Goal: Task Accomplishment & Management: Manage account settings

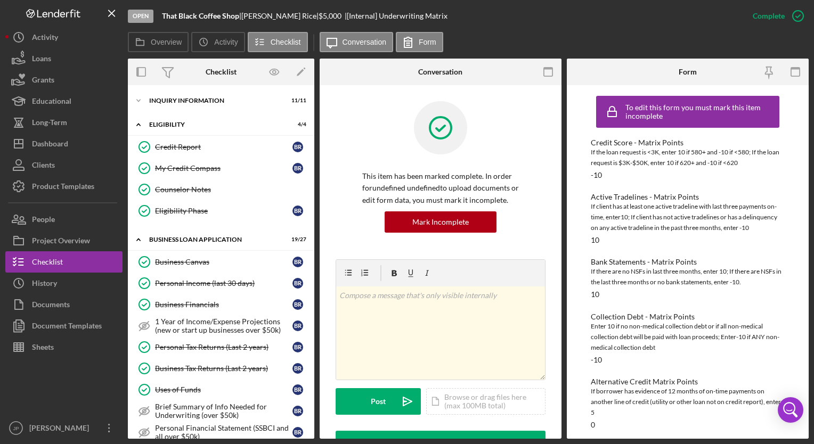
scroll to position [344, 0]
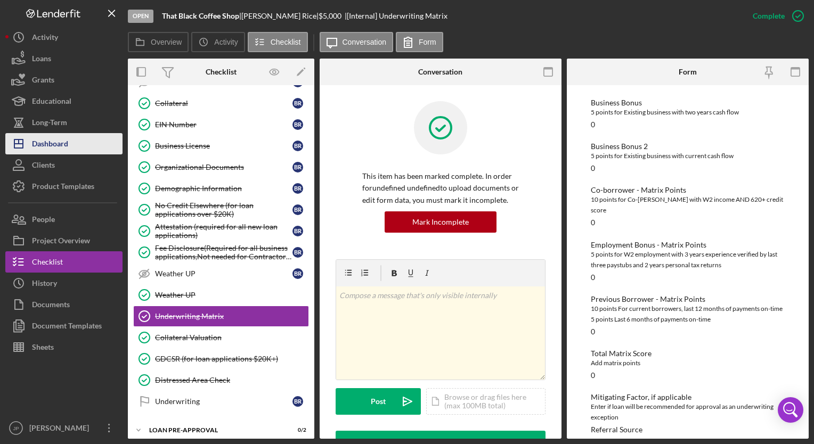
click at [57, 143] on div "Dashboard" at bounding box center [50, 145] width 36 height 24
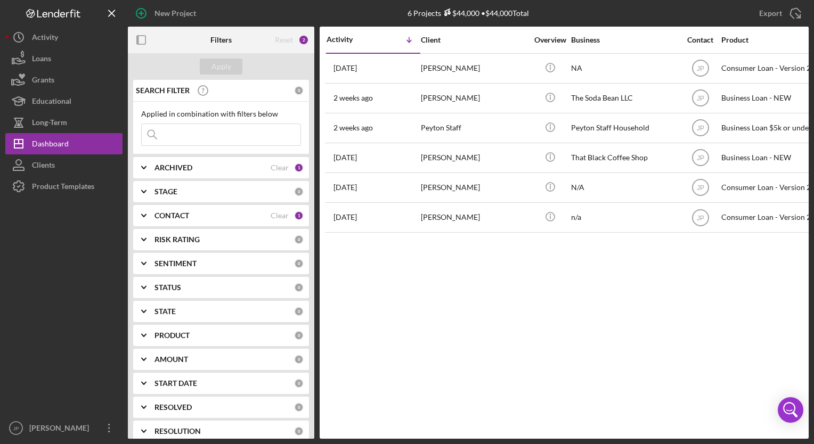
click at [524, 312] on div "Activity Icon/Table Sort Arrow Client Overview Business Contact Product Categor…" at bounding box center [564, 233] width 489 height 412
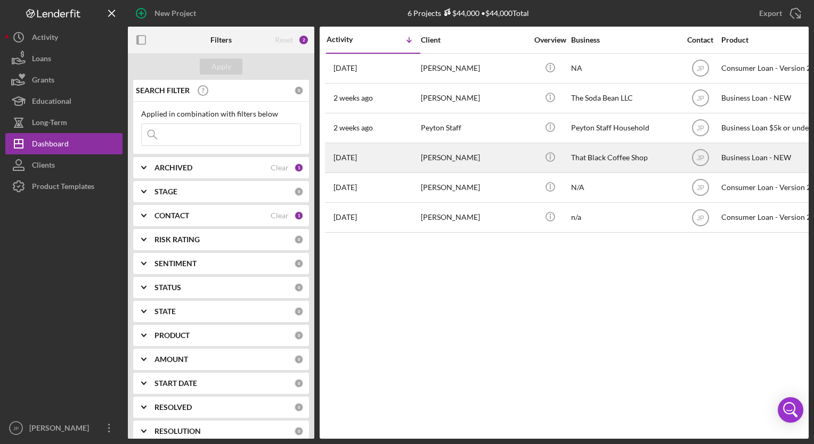
click at [407, 151] on div "[DATE] [PERSON_NAME]" at bounding box center [372, 158] width 93 height 28
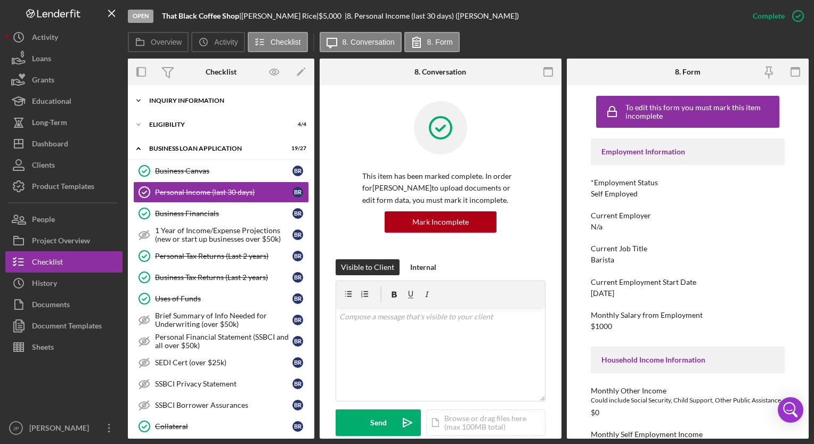
click at [136, 103] on icon "Icon/Expander" at bounding box center [138, 100] width 21 height 21
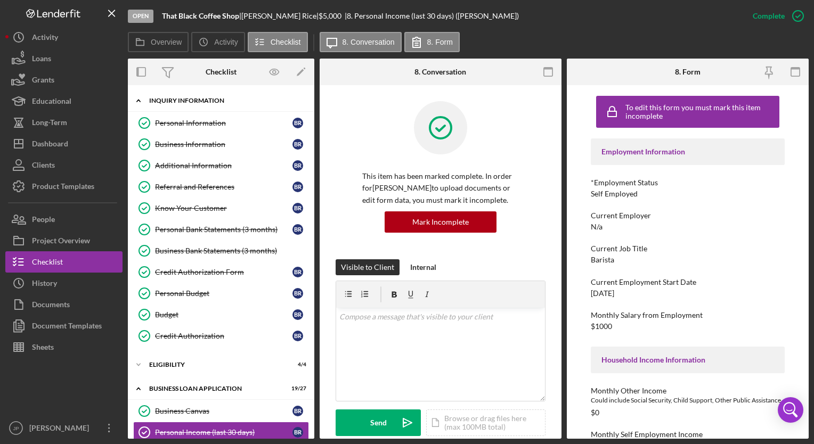
click at [136, 103] on icon "Icon/Expander" at bounding box center [138, 100] width 21 height 21
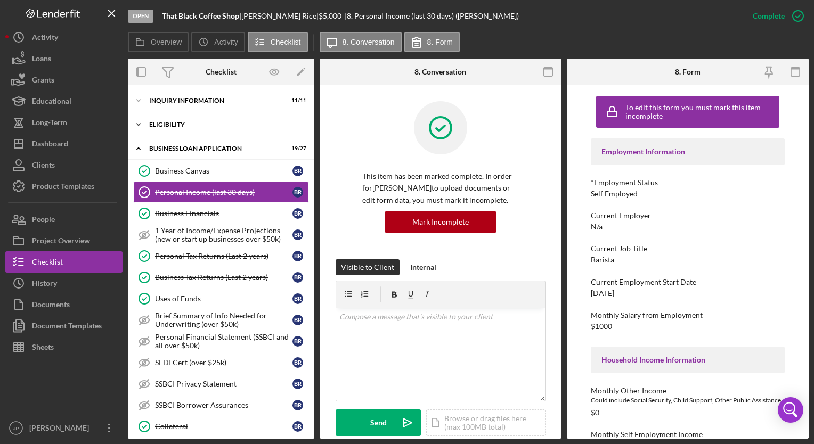
click at [141, 121] on icon "Icon/Expander" at bounding box center [138, 124] width 21 height 21
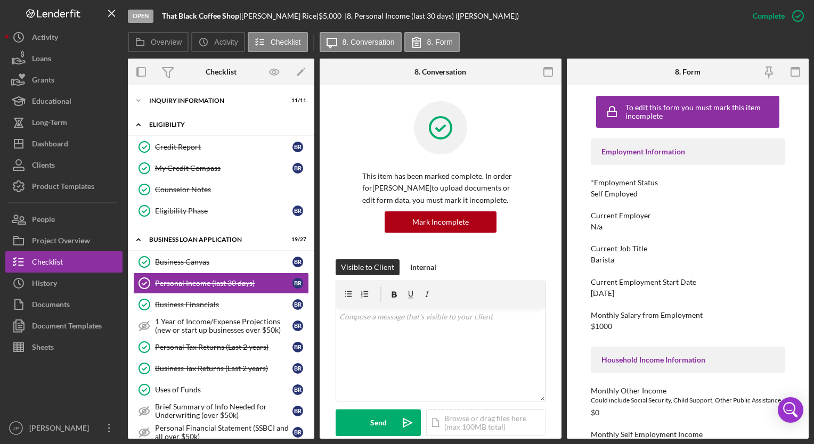
click at [141, 121] on icon "Icon/Expander" at bounding box center [138, 124] width 21 height 21
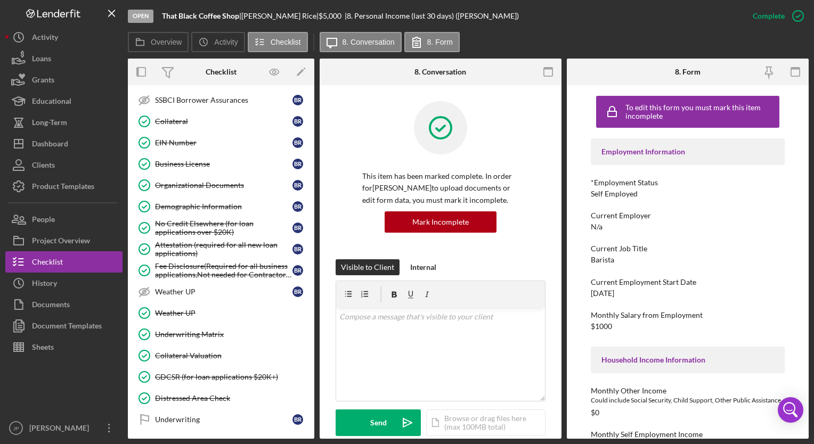
scroll to position [307, 0]
click at [309, 405] on div "Business Canvas Business Canvas B R Personal Income (last 30 days) Personal Inc…" at bounding box center [221, 144] width 186 height 581
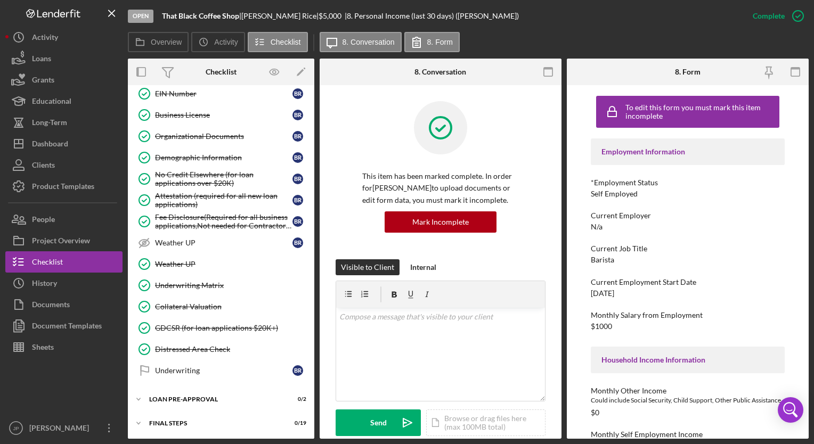
scroll to position [373, 0]
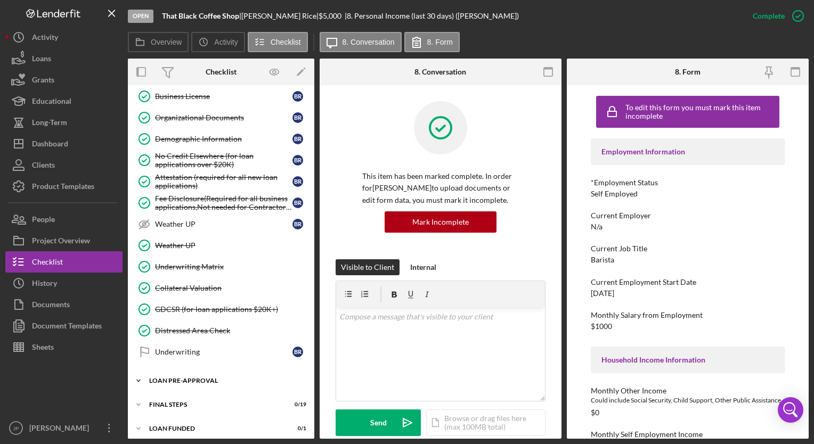
click at [138, 380] on polyline at bounding box center [138, 381] width 3 height 2
click at [192, 399] on div "Loan Approval" at bounding box center [231, 403] width 153 height 9
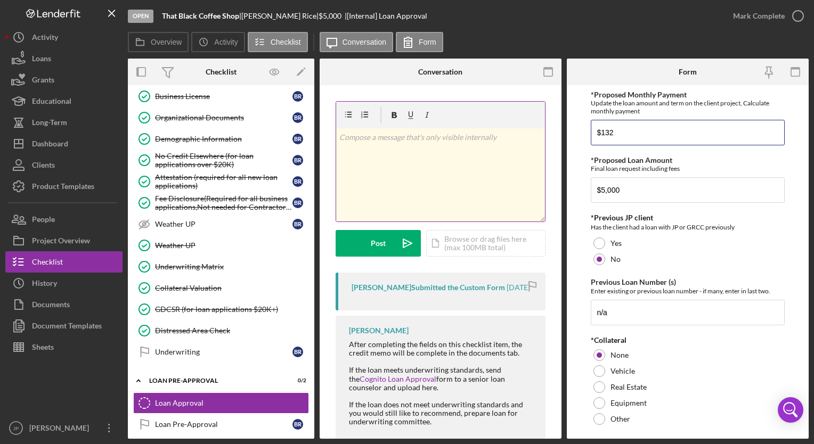
drag, startPoint x: 630, startPoint y: 125, endPoint x: 529, endPoint y: 150, distance: 103.3
click at [529, 150] on div "Overview Internal Workflow Stage Open Icon/Dropdown Arrow Archive (can unarchiv…" at bounding box center [468, 249] width 681 height 380
type input "$70"
type input "$3,000"
drag, startPoint x: 645, startPoint y: 129, endPoint x: 522, endPoint y: 138, distance: 123.4
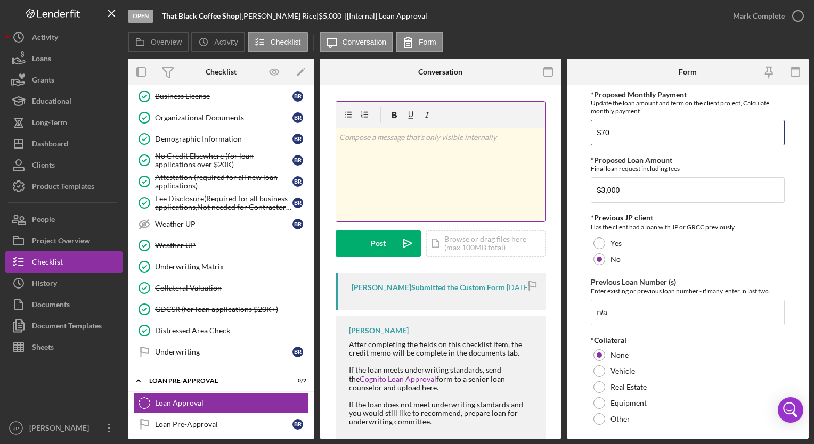
click at [522, 138] on div "Overview Internal Workflow Stage Open Icon/Dropdown Arrow Archive (can unarchiv…" at bounding box center [468, 249] width 681 height 380
type input "$83"
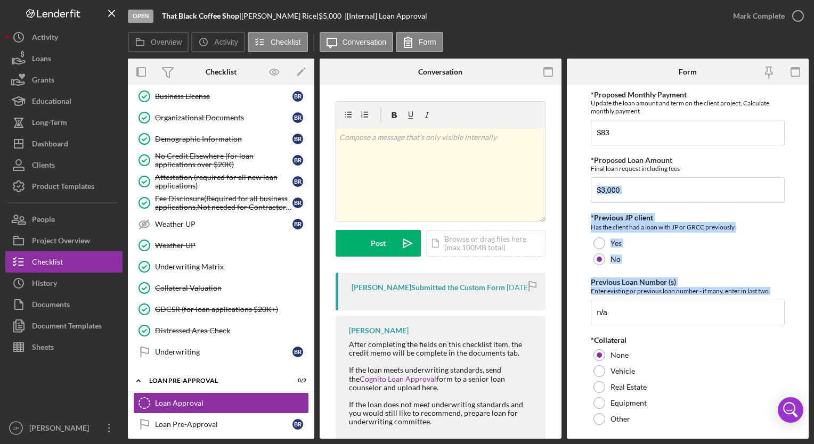
drag, startPoint x: 805, startPoint y: 199, endPoint x: 815, endPoint y: 301, distance: 102.3
click at [813, 301] on html "Open That Black Coffee Shop | [PERSON_NAME] | $5,000 $5,000 | [Internal] Loan A…" at bounding box center [407, 222] width 814 height 444
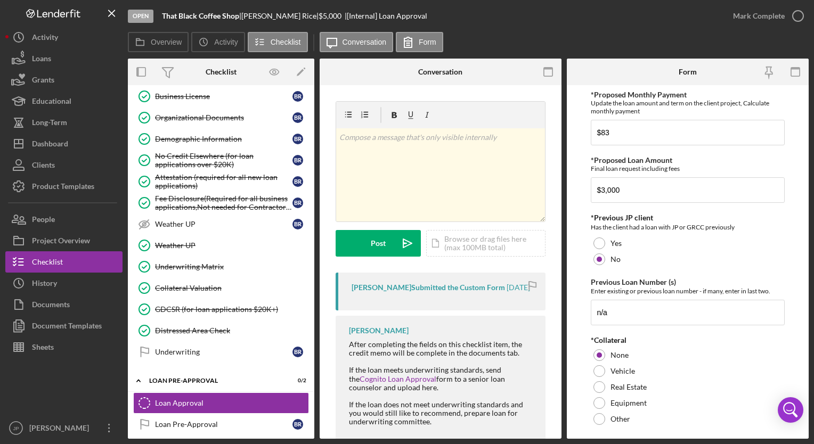
drag, startPoint x: 815, startPoint y: 301, endPoint x: 802, endPoint y: 136, distance: 165.6
click at [802, 136] on form "*Proposed Monthly Payment Update the loan amount and term on the client project…" at bounding box center [688, 262] width 242 height 354
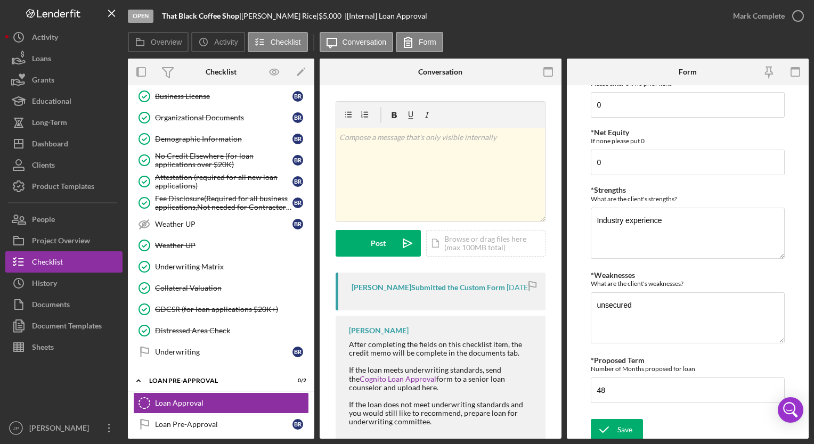
scroll to position [475, 0]
click at [618, 426] on div "Save" at bounding box center [624, 428] width 15 height 21
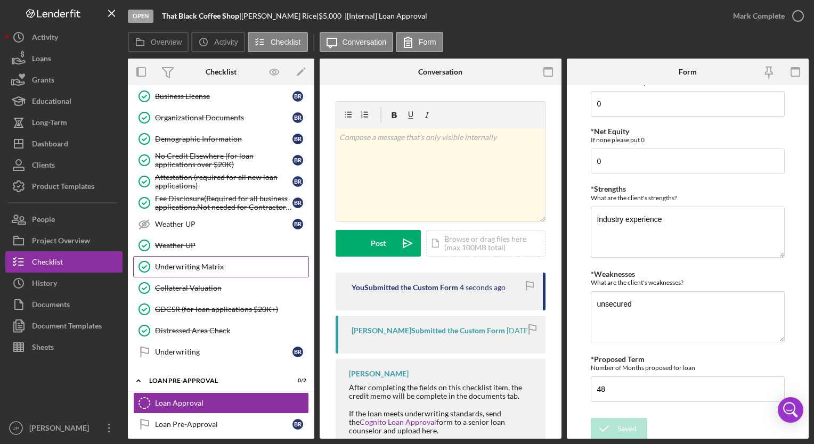
click at [187, 265] on div "Underwriting Matrix" at bounding box center [231, 267] width 153 height 9
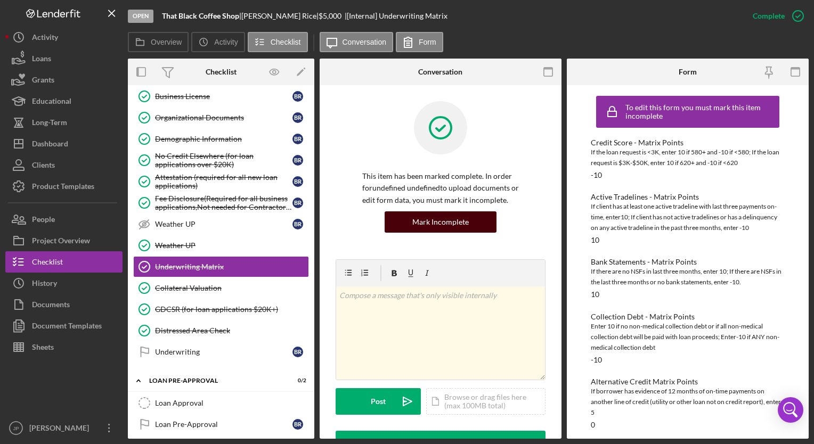
click at [464, 228] on div "Mark Incomplete" at bounding box center [440, 221] width 56 height 21
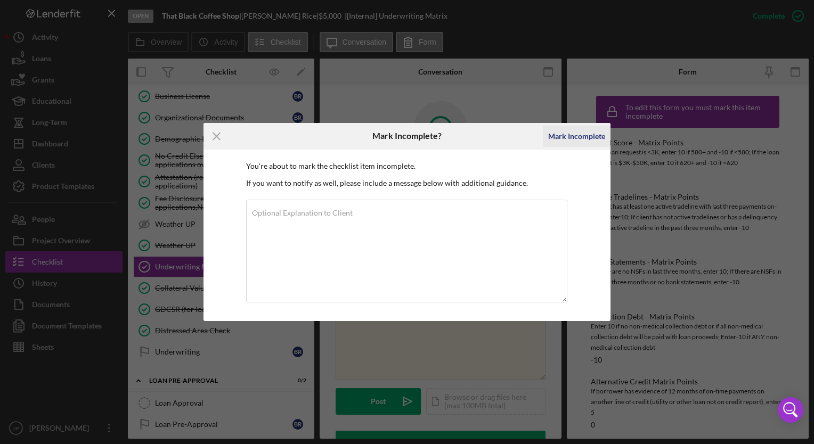
click at [577, 130] on div "Mark Incomplete" at bounding box center [576, 136] width 57 height 21
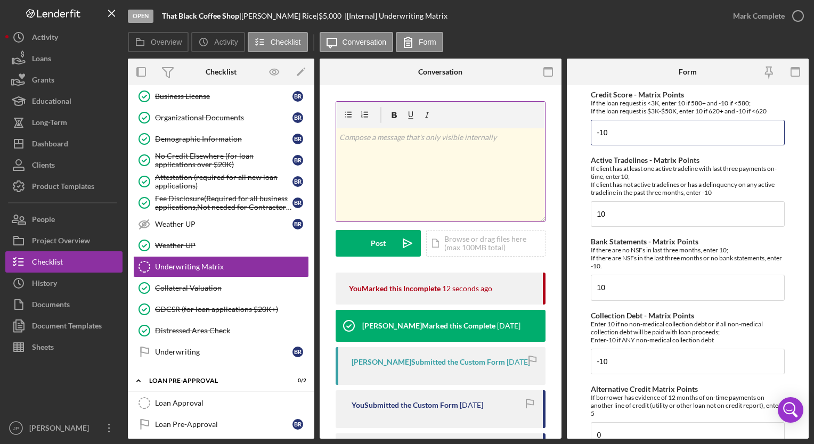
drag, startPoint x: 616, startPoint y: 131, endPoint x: 527, endPoint y: 144, distance: 89.9
click at [527, 144] on div "Overview Internal Workflow Stage Open Icon/Dropdown Arrow Archive (can unarchiv…" at bounding box center [468, 249] width 681 height 380
type input "10"
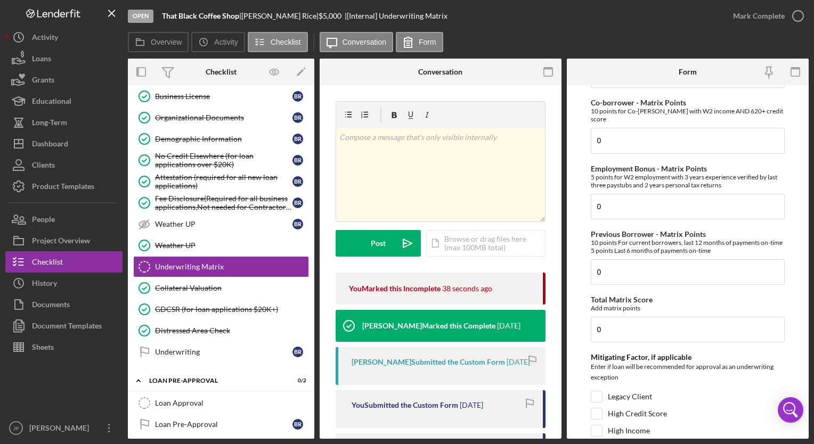
scroll to position [477, 0]
drag, startPoint x: 613, startPoint y: 317, endPoint x: 530, endPoint y: 331, distance: 83.7
click at [530, 331] on div "Overview Internal Workflow Stage Open Icon/Dropdown Arrow Archive (can unarchiv…" at bounding box center [468, 249] width 681 height 380
type input "20"
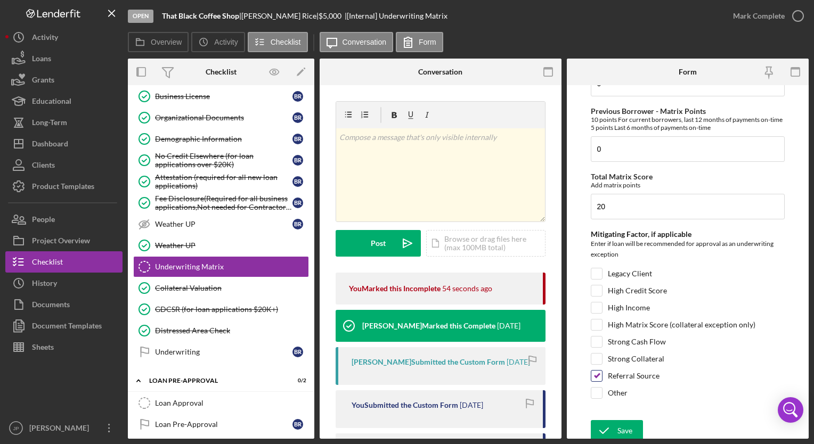
click at [595, 373] on input "Referral Source" at bounding box center [596, 376] width 11 height 11
checkbox input "false"
click at [614, 431] on icon "submit" at bounding box center [604, 431] width 27 height 27
